Goal: Information Seeking & Learning: Understand process/instructions

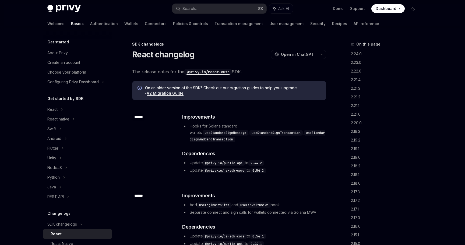
click at [215, 23] on link "Transaction management" at bounding box center [239, 23] width 48 height 13
type textarea "*"
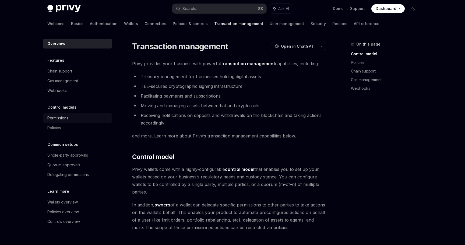
click at [83, 117] on div "Permissions" at bounding box center [77, 118] width 61 height 6
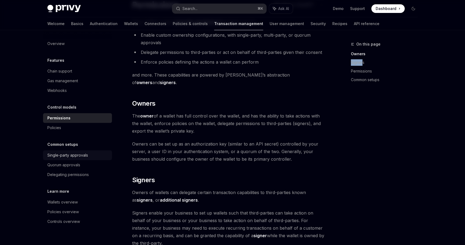
scroll to position [45, 0]
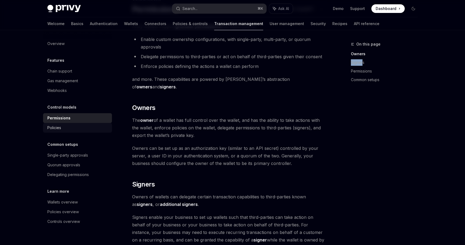
click at [99, 126] on div "Policies" at bounding box center [77, 127] width 61 height 6
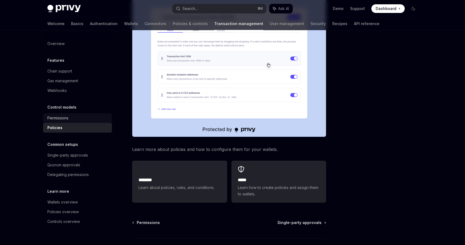
scroll to position [220, 0]
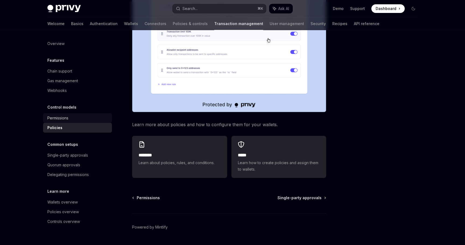
click at [96, 117] on div "Permissions" at bounding box center [77, 118] width 61 height 6
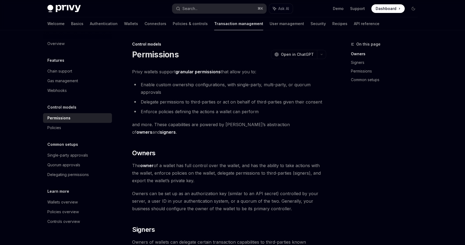
click at [181, 47] on div "Control models" at bounding box center [229, 43] width 194 height 5
click at [354, 21] on link "API reference" at bounding box center [367, 23] width 26 height 13
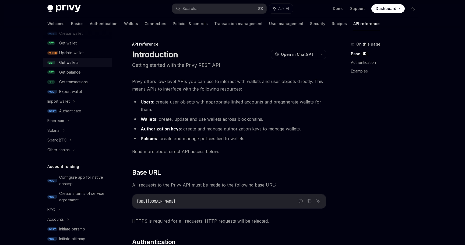
scroll to position [68, 0]
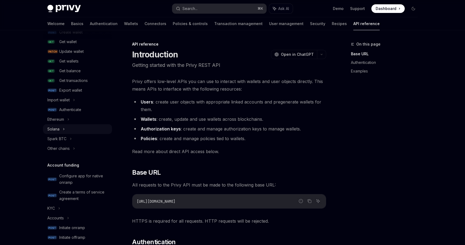
click at [87, 129] on div "Solana" at bounding box center [77, 129] width 69 height 10
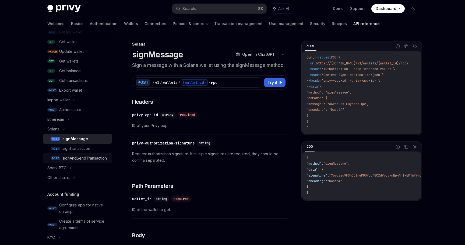
click at [95, 157] on div "signAndSendTransaction" at bounding box center [84, 158] width 44 height 6
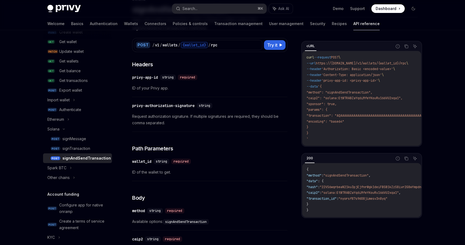
scroll to position [47, 0]
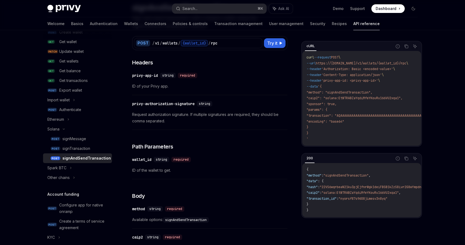
type textarea "*"
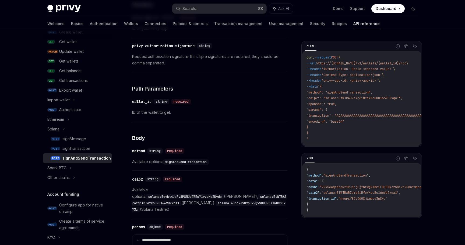
scroll to position [104, 0]
click at [197, 162] on code "signAndSendTransaction" at bounding box center [186, 162] width 46 height 5
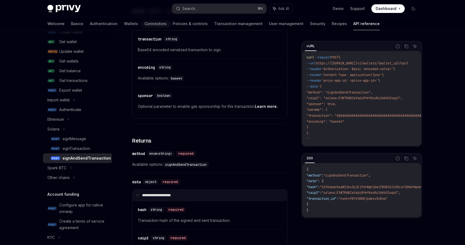
scroll to position [443, 0]
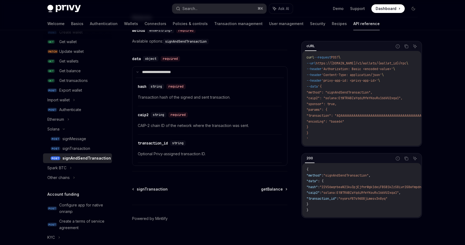
click at [286, 58] on div "**********" at bounding box center [209, 112] width 155 height 119
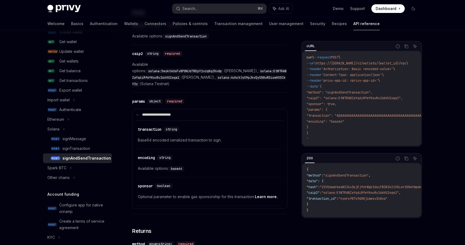
scroll to position [220, 0]
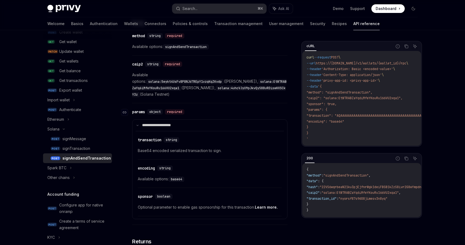
click at [245, 108] on div "​ params object required" at bounding box center [207, 111] width 150 height 6
click at [349, 71] on span "'Authorization: Basic <encoded-value>'" at bounding box center [358, 69] width 72 height 4
click at [343, 92] on span ""method": "signAndSendTransaction"," at bounding box center [340, 92] width 66 height 4
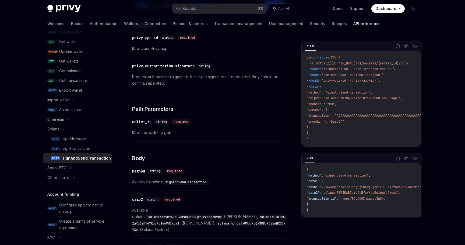
scroll to position [37, 0]
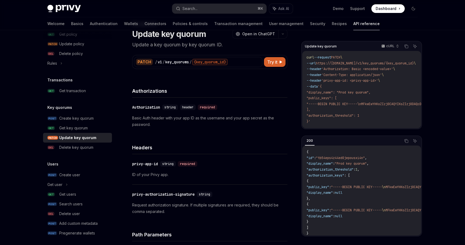
scroll to position [18, 0]
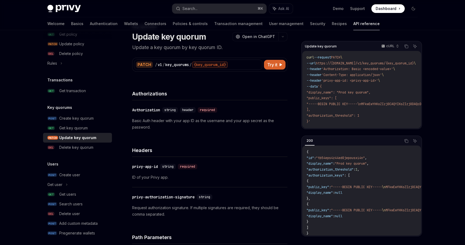
click at [283, 113] on div "​ Authorization string header required Basic Auth header with your app ID as th…" at bounding box center [209, 118] width 155 height 37
